Goal: Complete application form: Complete application form

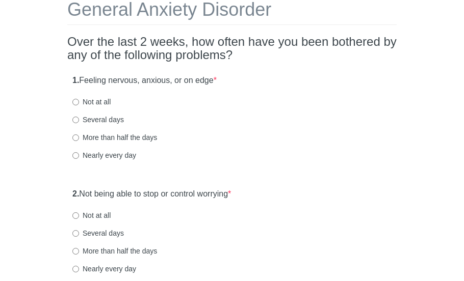
scroll to position [66, 0]
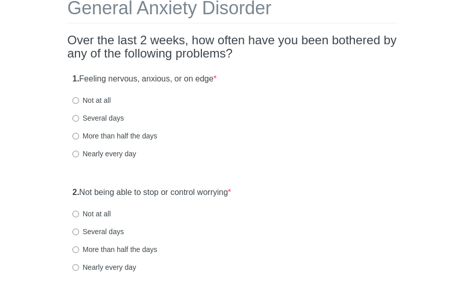
click at [463, 51] on html "General Anxiety Disorder Over the last 2 weeks, how often have you been bothere…" at bounding box center [232, 74] width 464 height 281
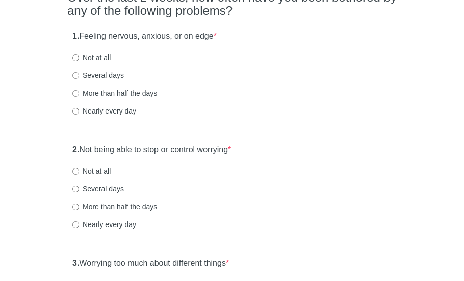
scroll to position [111, 0]
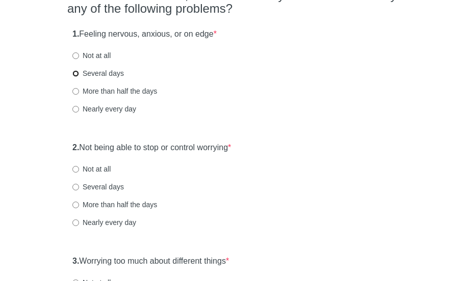
click at [75, 74] on input "Several days" at bounding box center [75, 73] width 7 height 7
radio input "true"
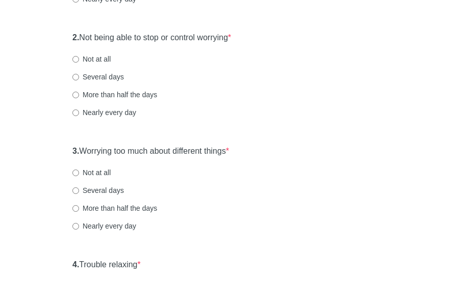
scroll to position [222, 0]
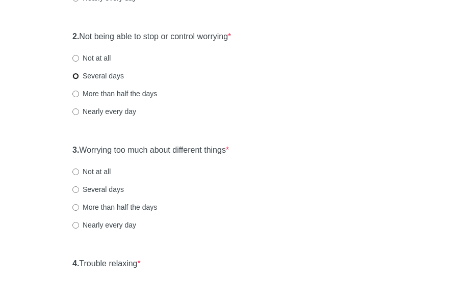
click at [75, 75] on input "Several days" at bounding box center [75, 76] width 7 height 7
radio input "true"
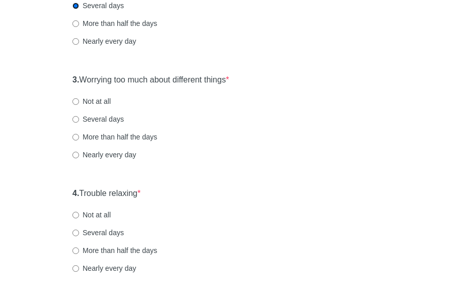
scroll to position [303, 0]
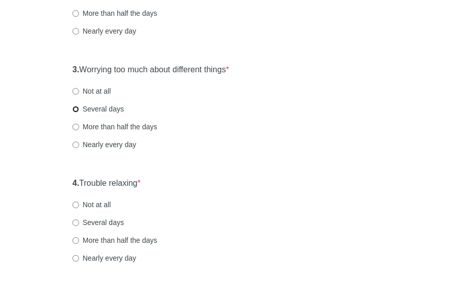
click at [75, 109] on input "Several days" at bounding box center [75, 109] width 7 height 7
radio input "true"
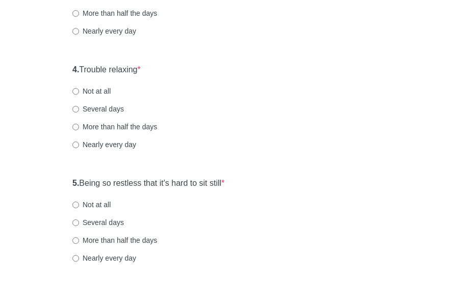
scroll to position [419, 0]
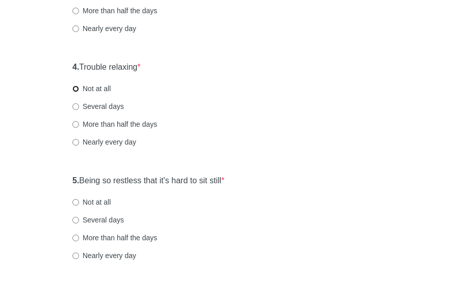
click at [76, 89] on input "Not at all" at bounding box center [75, 89] width 7 height 7
radio input "true"
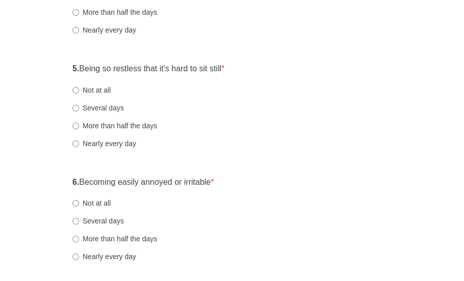
scroll to position [535, 0]
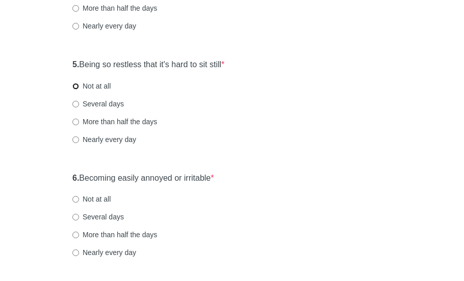
click at [76, 85] on input "Not at all" at bounding box center [75, 86] width 7 height 7
radio input "true"
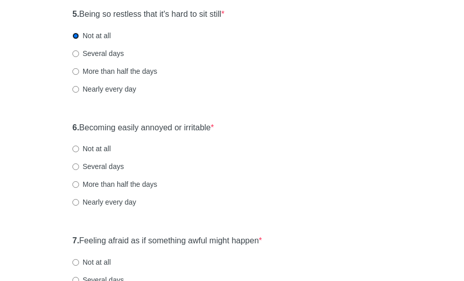
scroll to position [592, 0]
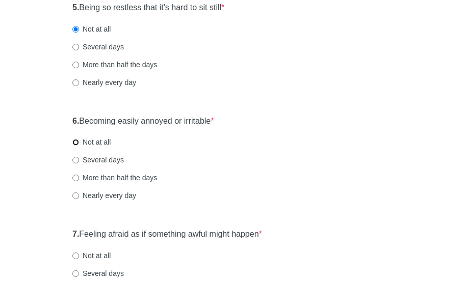
click at [75, 141] on input "Not at all" at bounding box center [75, 142] width 7 height 7
radio input "true"
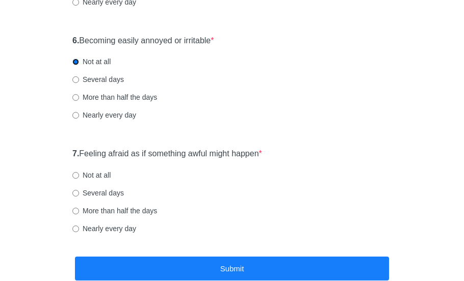
scroll to position [676, 0]
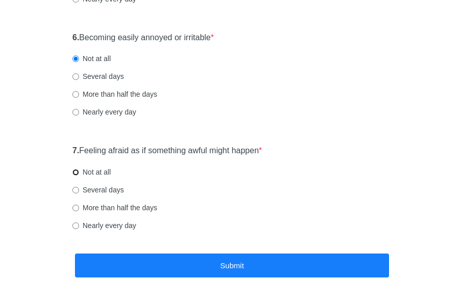
click at [75, 173] on input "Not at all" at bounding box center [75, 172] width 7 height 7
radio input "true"
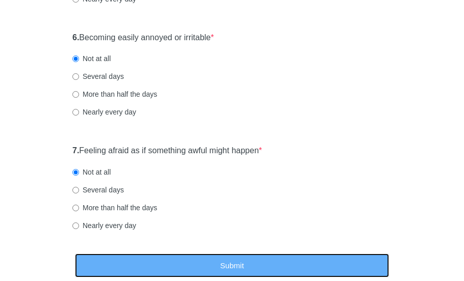
click at [142, 265] on button "Submit" at bounding box center [232, 266] width 314 height 24
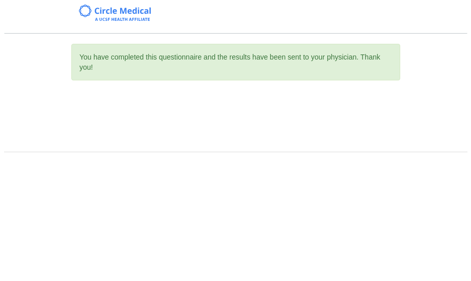
scroll to position [0, 0]
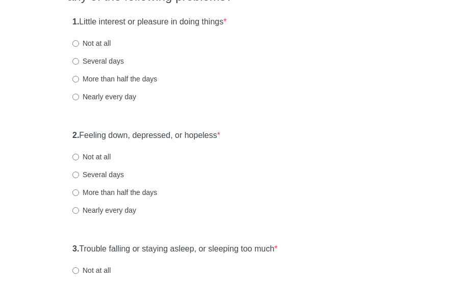
scroll to position [125, 0]
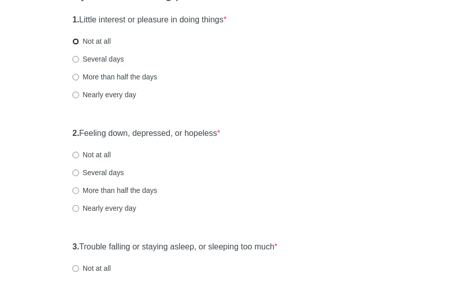
click at [74, 42] on input "Not at all" at bounding box center [75, 41] width 7 height 7
radio input "true"
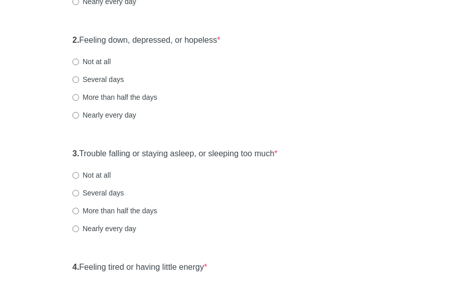
scroll to position [242, 0]
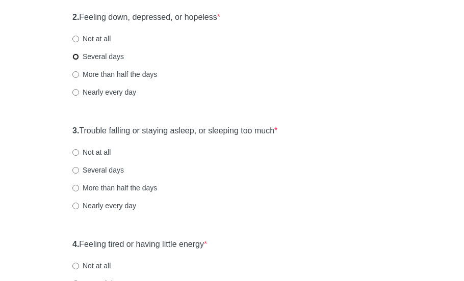
click at [73, 58] on input "Several days" at bounding box center [75, 57] width 7 height 7
radio input "true"
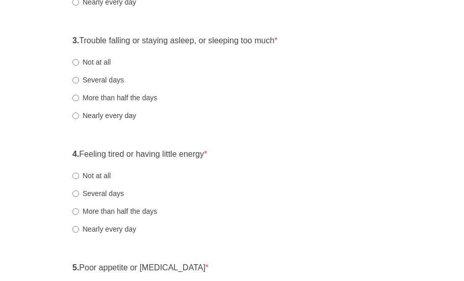
scroll to position [335, 0]
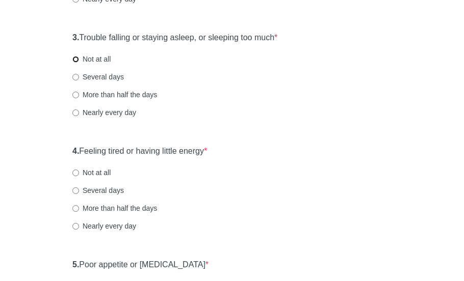
click at [77, 59] on input "Not at all" at bounding box center [75, 59] width 7 height 7
radio input "true"
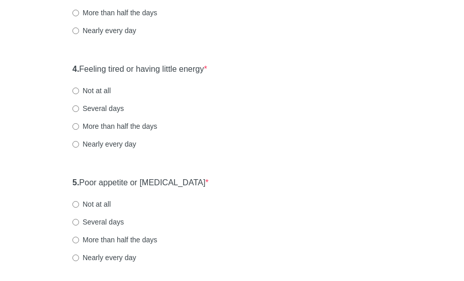
scroll to position [420, 0]
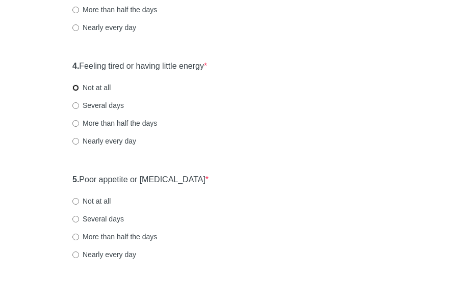
click at [72, 85] on input "Not at all" at bounding box center [75, 88] width 7 height 7
radio input "true"
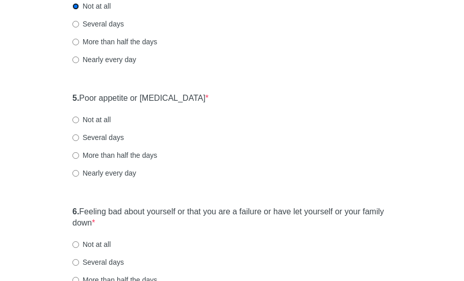
scroll to position [535, 0]
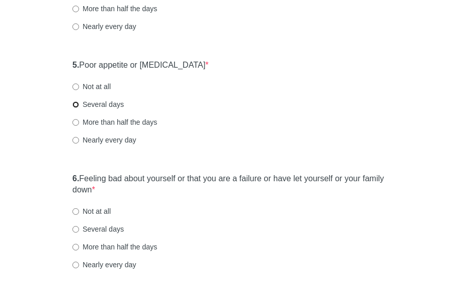
click at [76, 106] on input "Several days" at bounding box center [75, 104] width 7 height 7
radio input "true"
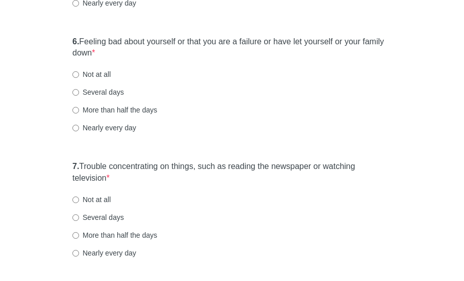
scroll to position [673, 0]
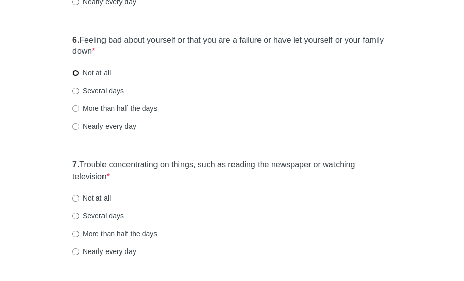
click at [76, 70] on input "Not at all" at bounding box center [75, 73] width 7 height 7
radio input "true"
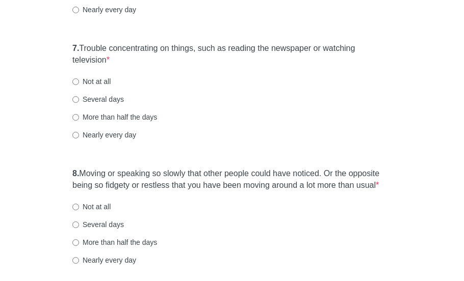
scroll to position [796, 0]
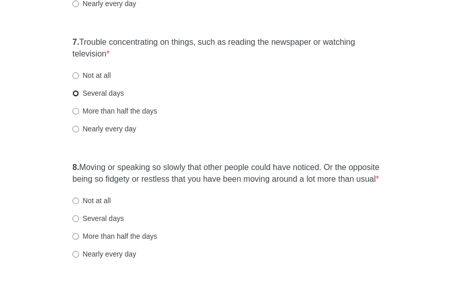
click at [76, 90] on input "Several days" at bounding box center [75, 93] width 7 height 7
radio input "true"
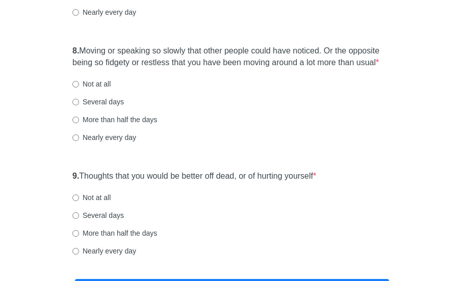
scroll to position [918, 0]
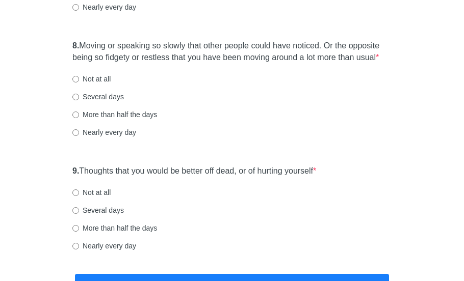
click at [207, 96] on div "Several days" at bounding box center [231, 97] width 319 height 10
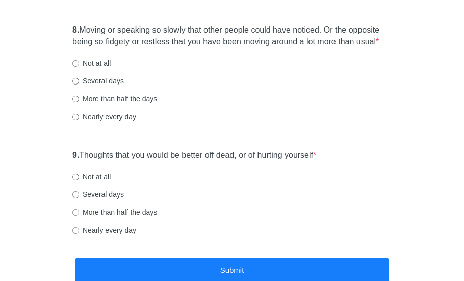
scroll to position [935, 0]
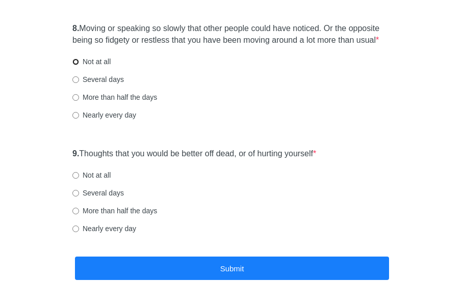
click at [78, 61] on input "Not at all" at bounding box center [75, 62] width 7 height 7
radio input "true"
click at [75, 177] on input "Not at all" at bounding box center [75, 175] width 7 height 7
radio input "true"
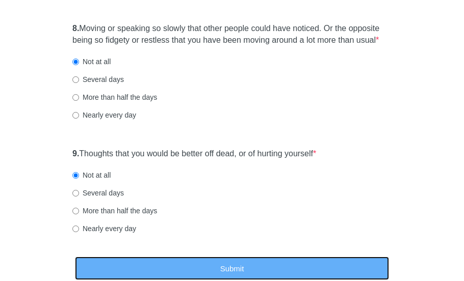
click at [126, 262] on button "Submit" at bounding box center [232, 269] width 314 height 24
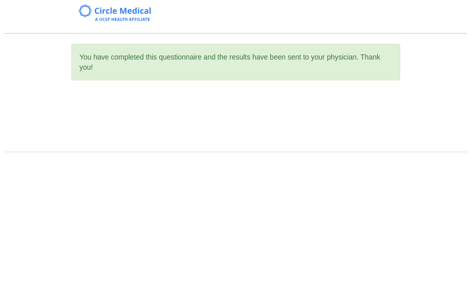
scroll to position [0, 0]
